Goal: Find specific page/section: Find specific page/section

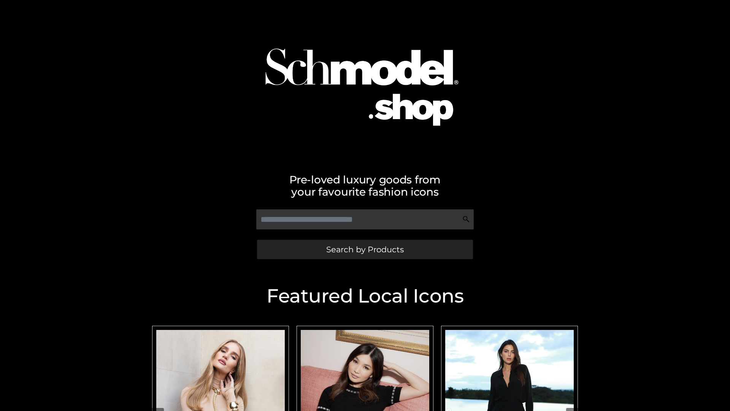
click at [365, 249] on span "Search by Products" at bounding box center [365, 249] width 78 height 8
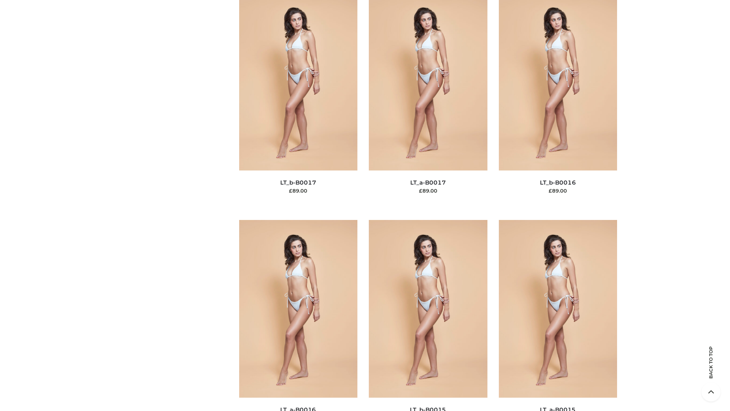
scroll to position [2500, 0]
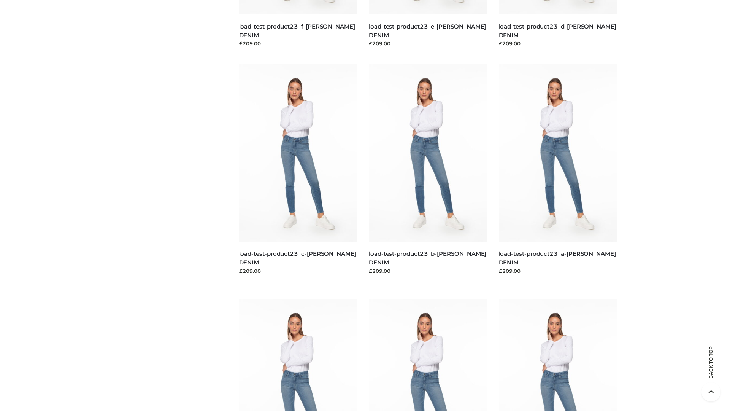
scroll to position [667, 0]
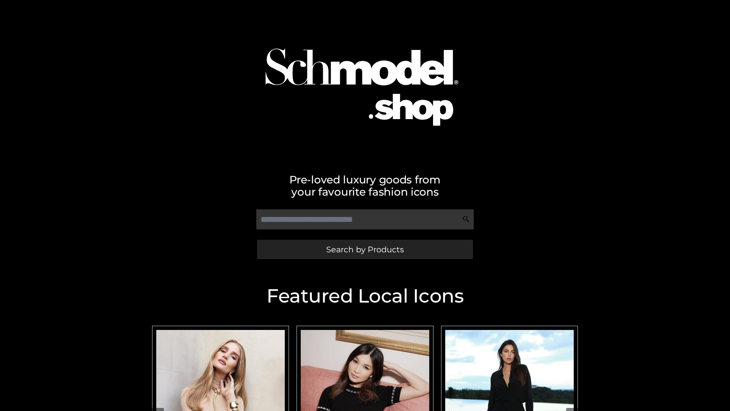
click at [365, 249] on span "Search by Products" at bounding box center [365, 249] width 78 height 8
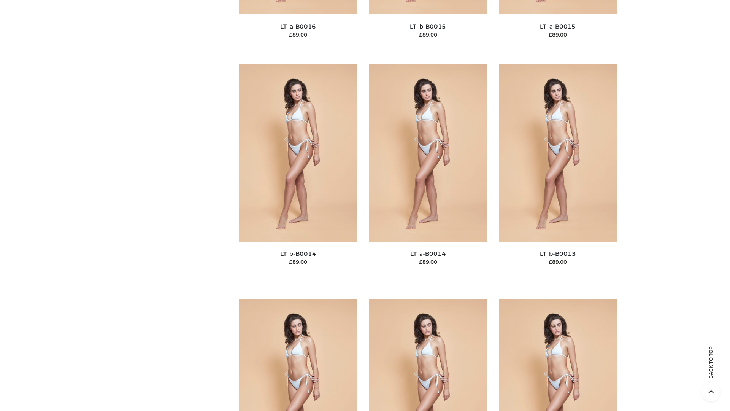
scroll to position [2706, 0]
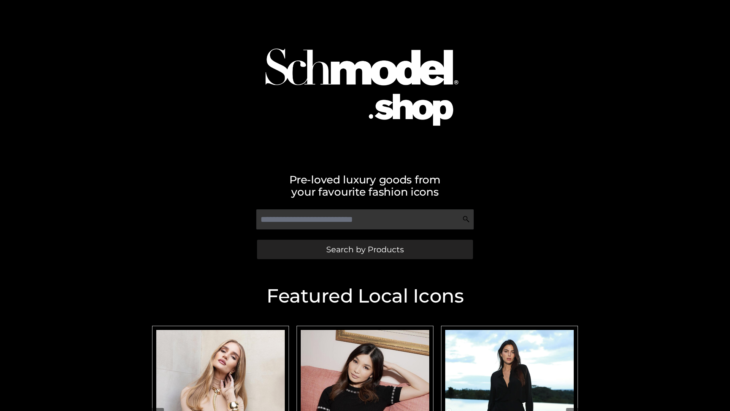
click at [365, 249] on span "Search by Products" at bounding box center [365, 249] width 78 height 8
